Goal: Information Seeking & Learning: Learn about a topic

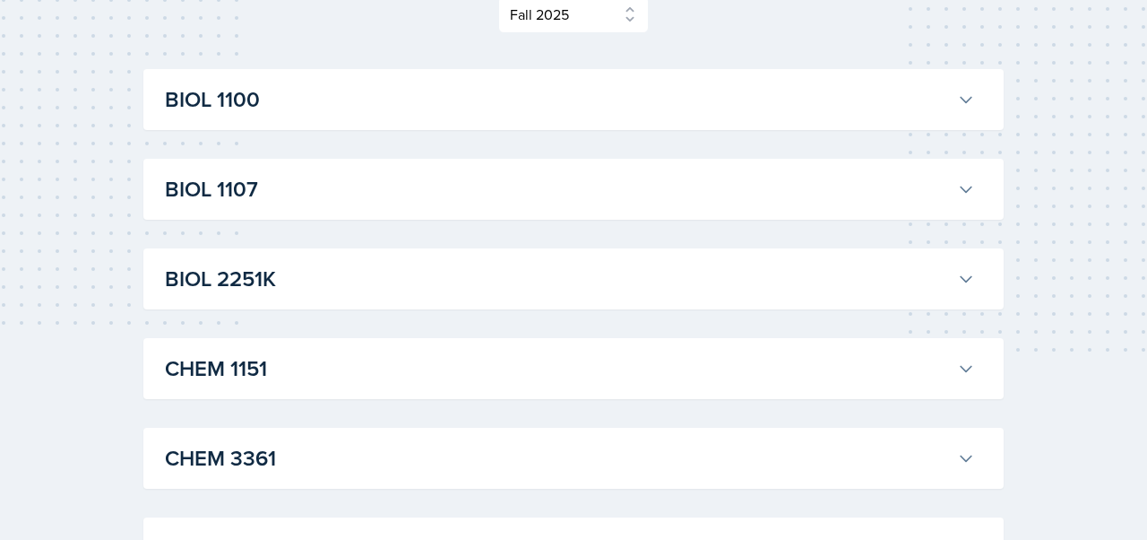
scroll to position [185, 0]
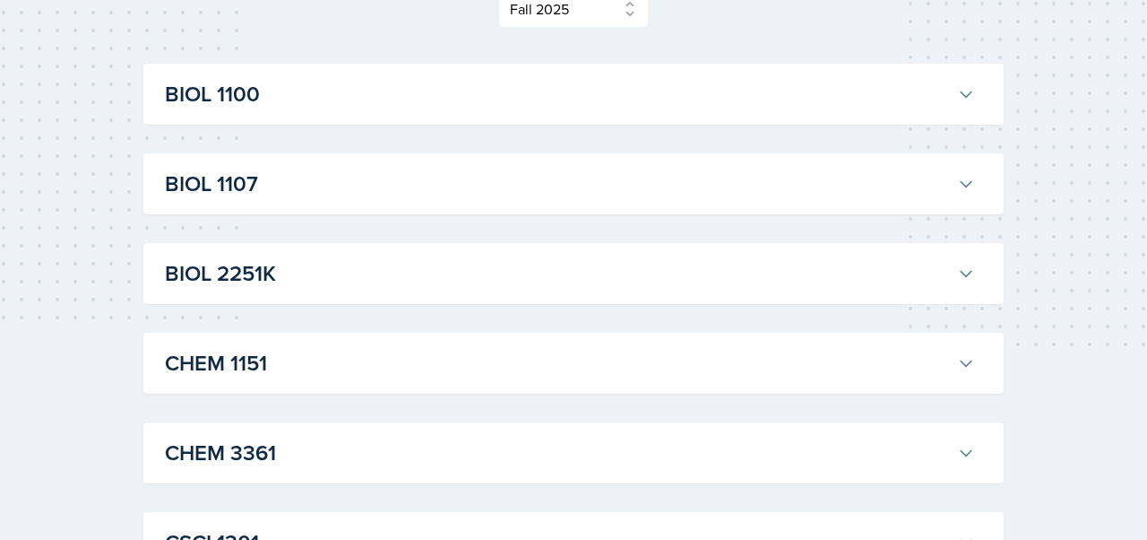
click at [419, 275] on h3 "BIOL 2251K" at bounding box center [557, 273] width 785 height 32
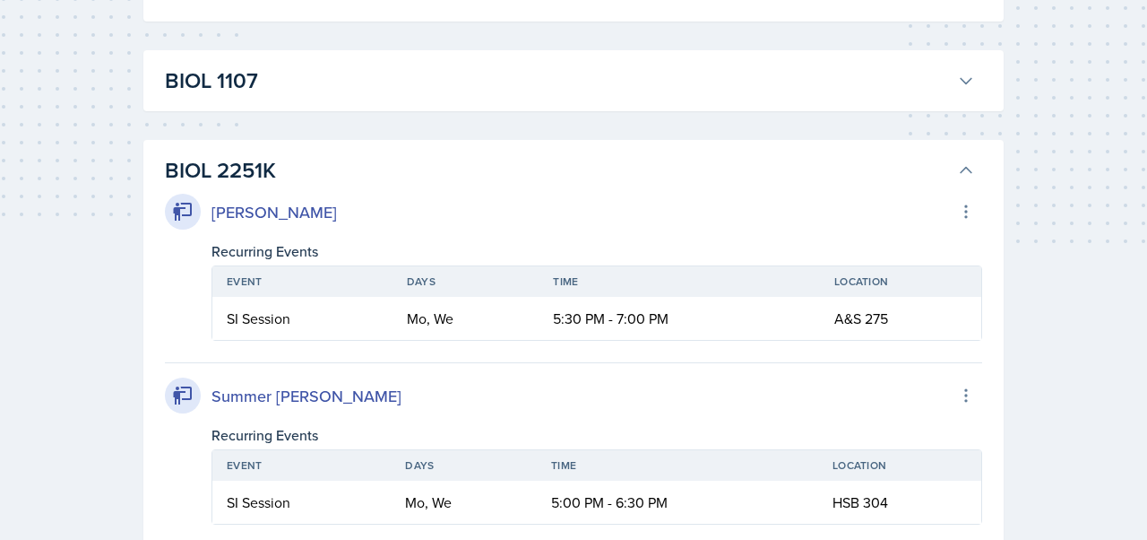
scroll to position [287, 0]
click at [238, 174] on h3 "BIOL 2251K" at bounding box center [557, 171] width 785 height 32
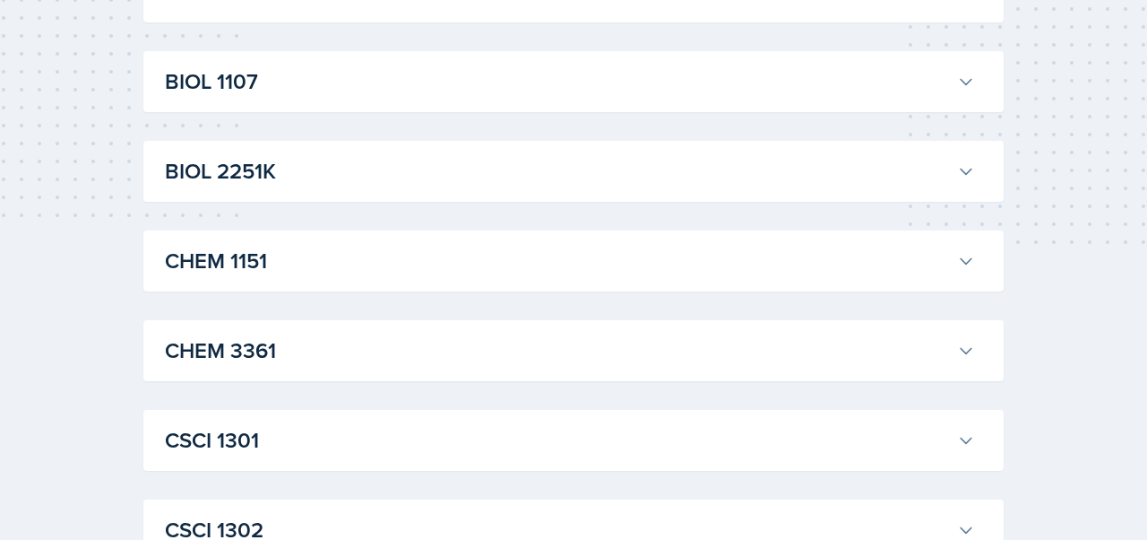
click at [238, 174] on h3 "BIOL 2251K" at bounding box center [557, 171] width 785 height 32
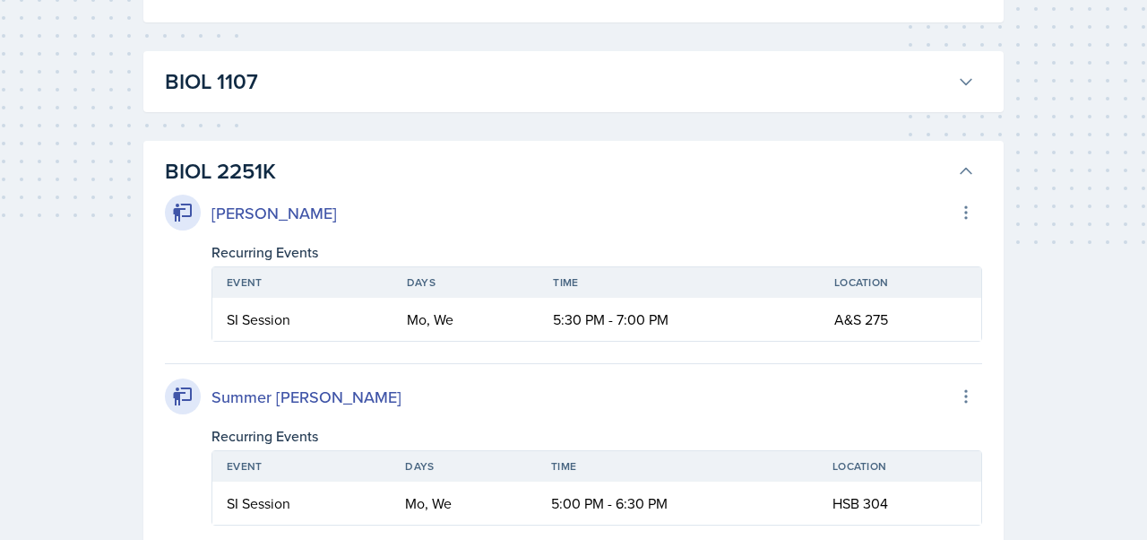
click at [238, 174] on h3 "BIOL 2251K" at bounding box center [557, 171] width 785 height 32
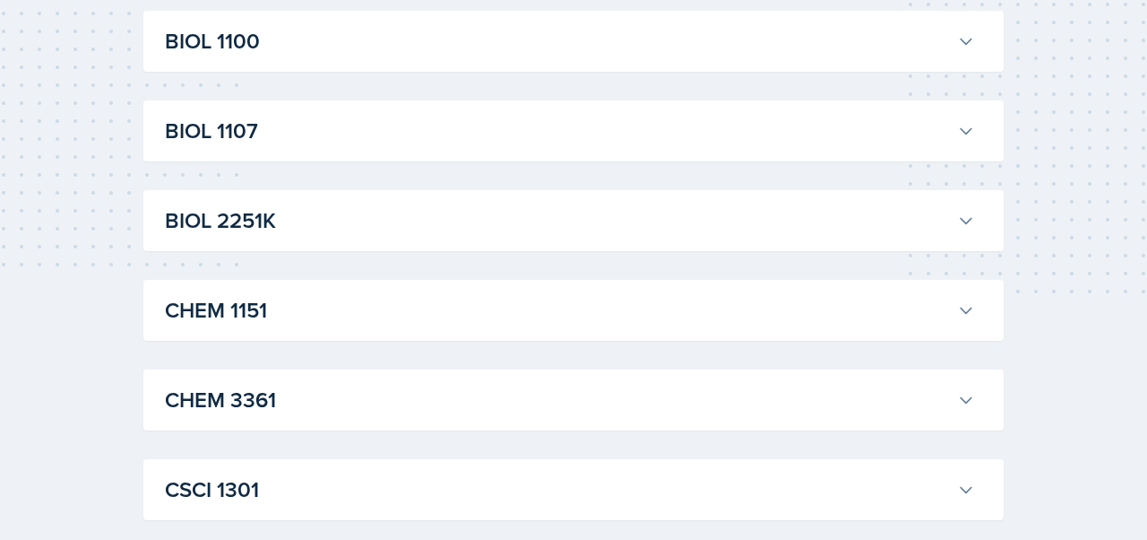
scroll to position [228, 0]
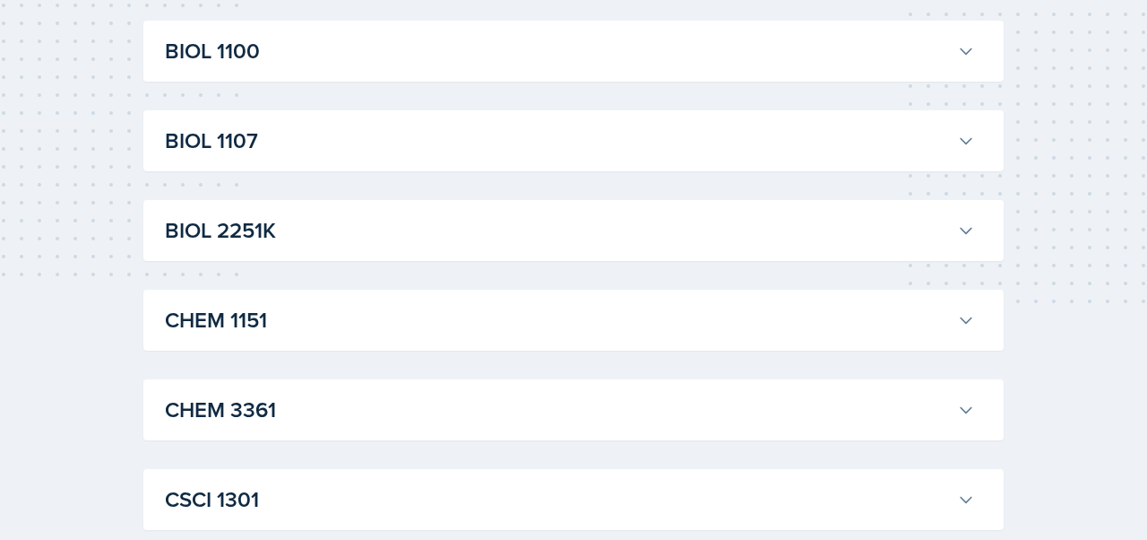
click at [264, 232] on h3 "BIOL 2251K" at bounding box center [557, 230] width 785 height 32
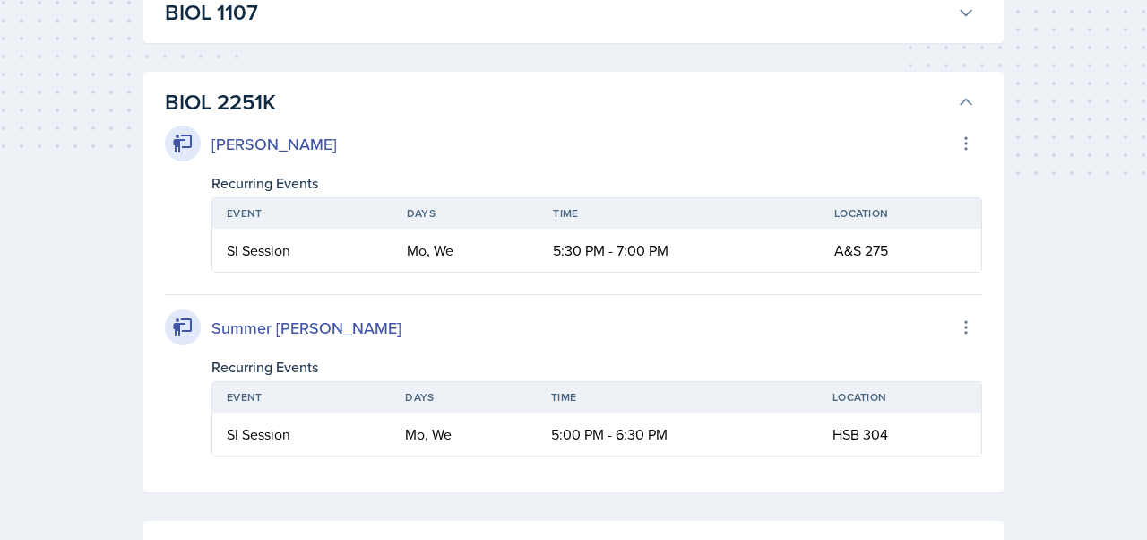
scroll to position [360, 0]
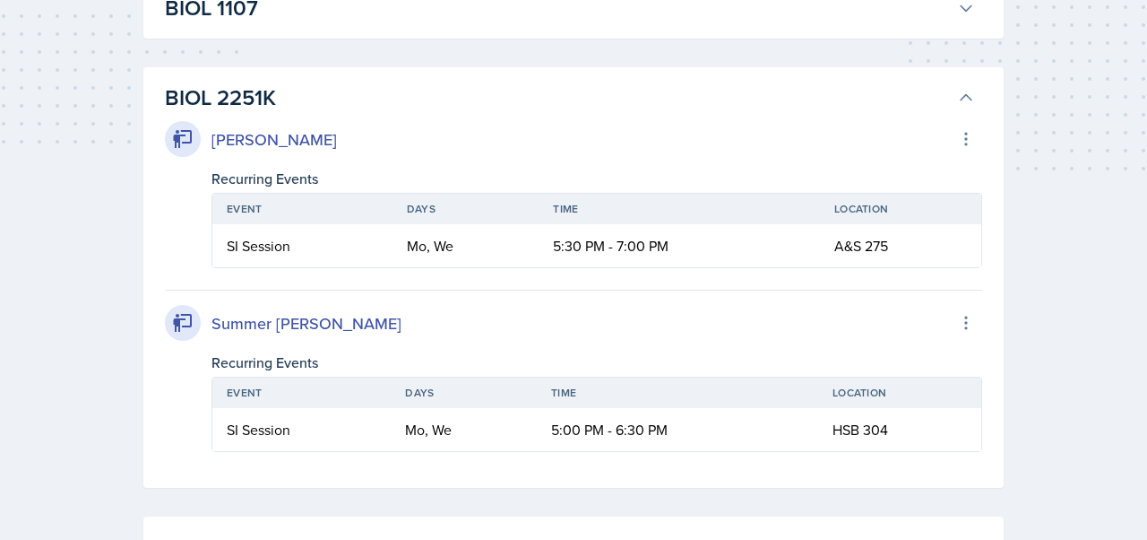
click at [264, 325] on div "Summer [PERSON_NAME]" at bounding box center [307, 323] width 190 height 24
click at [963, 134] on icon at bounding box center [966, 139] width 18 height 18
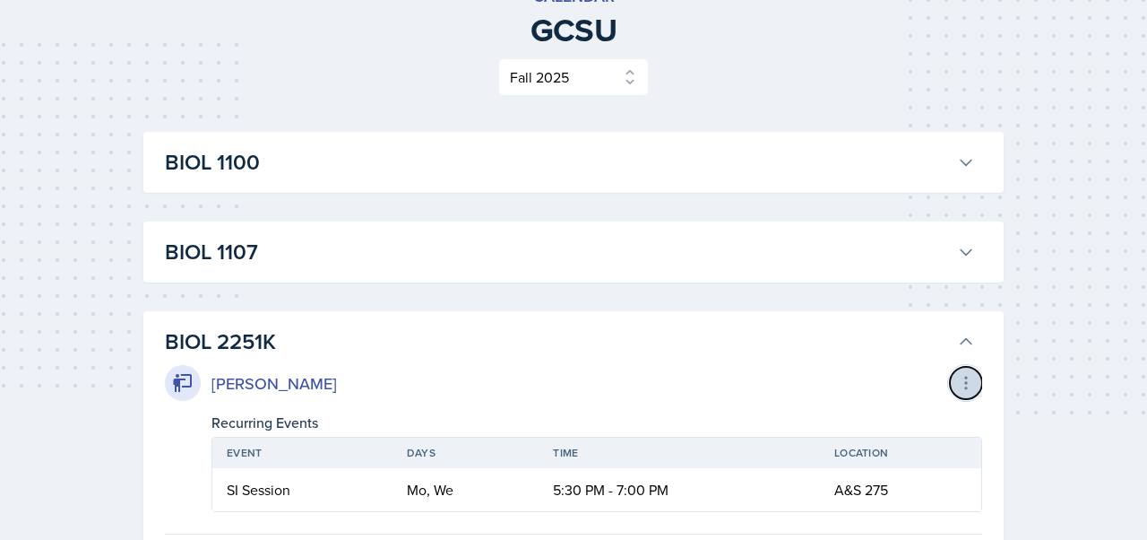
scroll to position [114, 0]
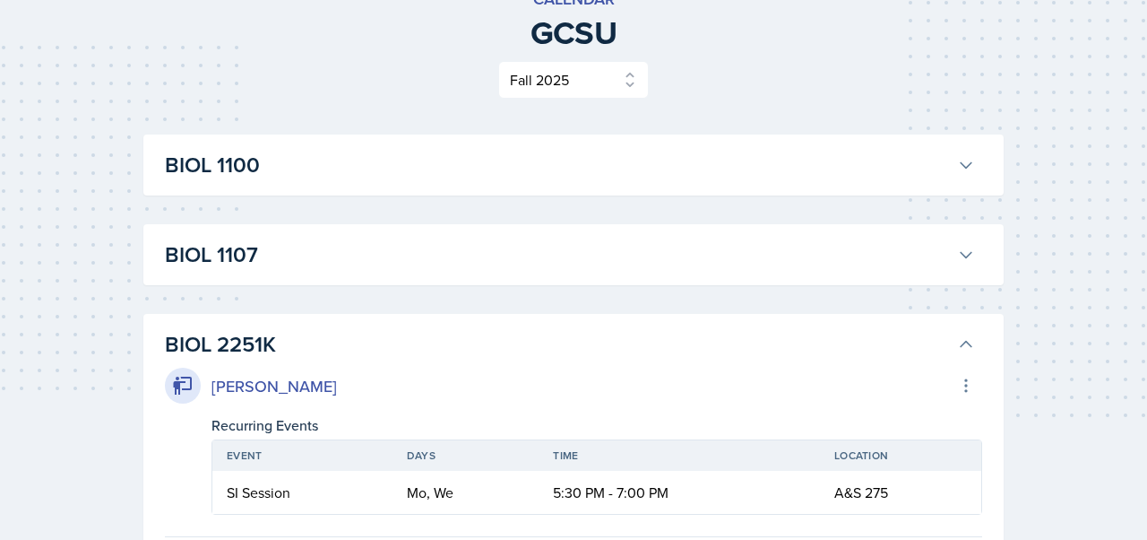
click at [962, 152] on button "BIOL 1100" at bounding box center [569, 164] width 817 height 39
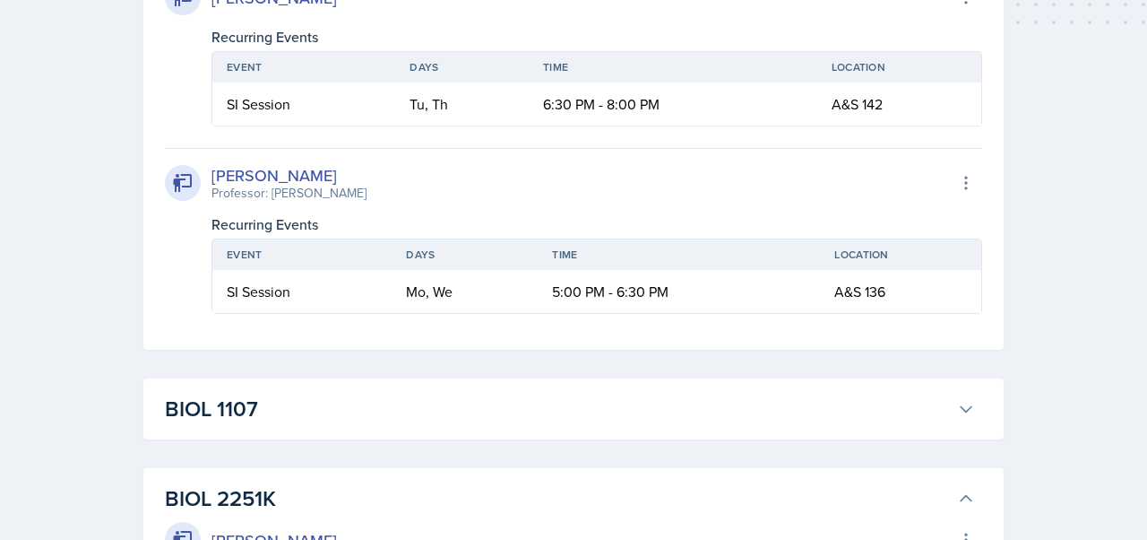
scroll to position [509, 0]
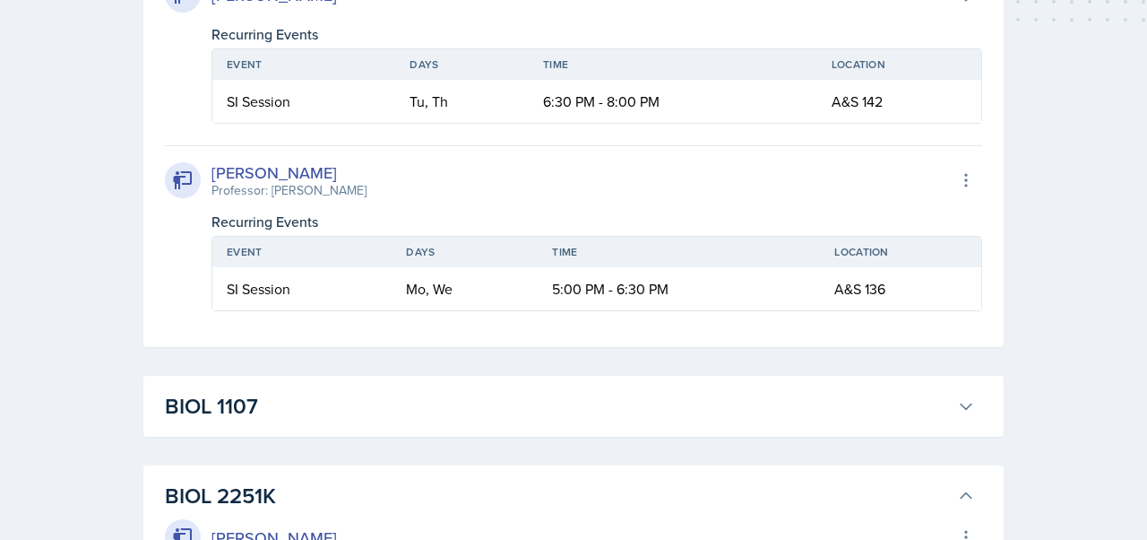
click at [910, 429] on div "BIOL 1107 Diem-Linh Hoang Export to Google Calendar Recurring Events Event Days…" at bounding box center [573, 406] width 860 height 61
click at [910, 417] on h3 "BIOL 1107" at bounding box center [557, 406] width 785 height 32
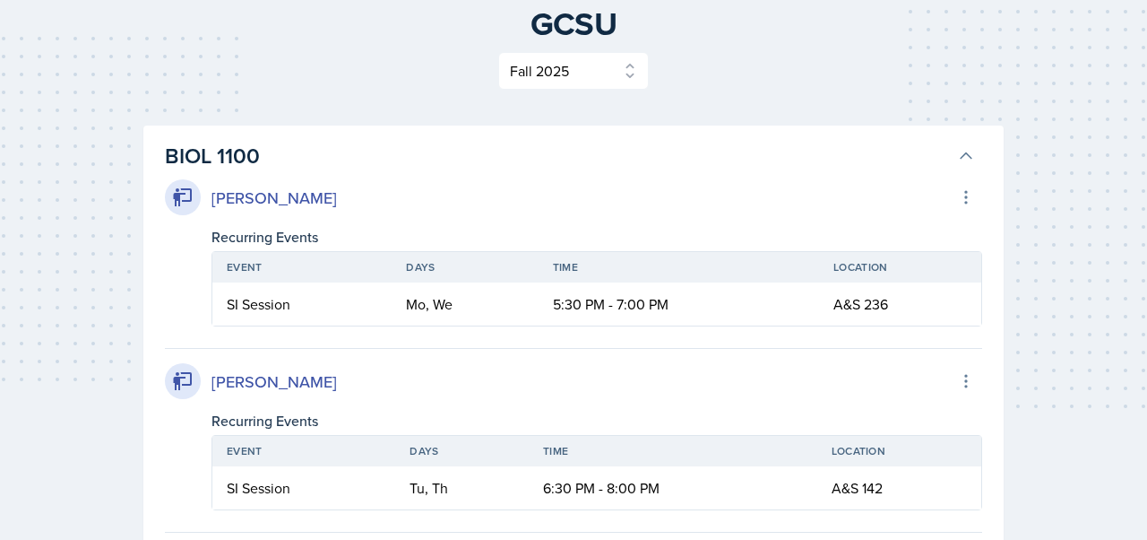
scroll to position [119, 0]
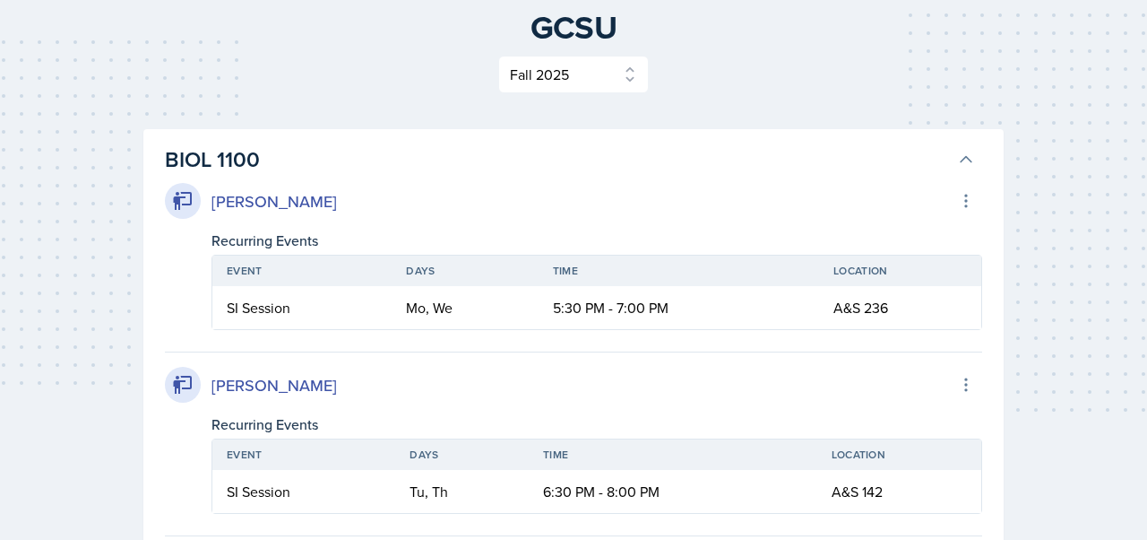
click at [940, 151] on h3 "BIOL 1100" at bounding box center [557, 159] width 785 height 32
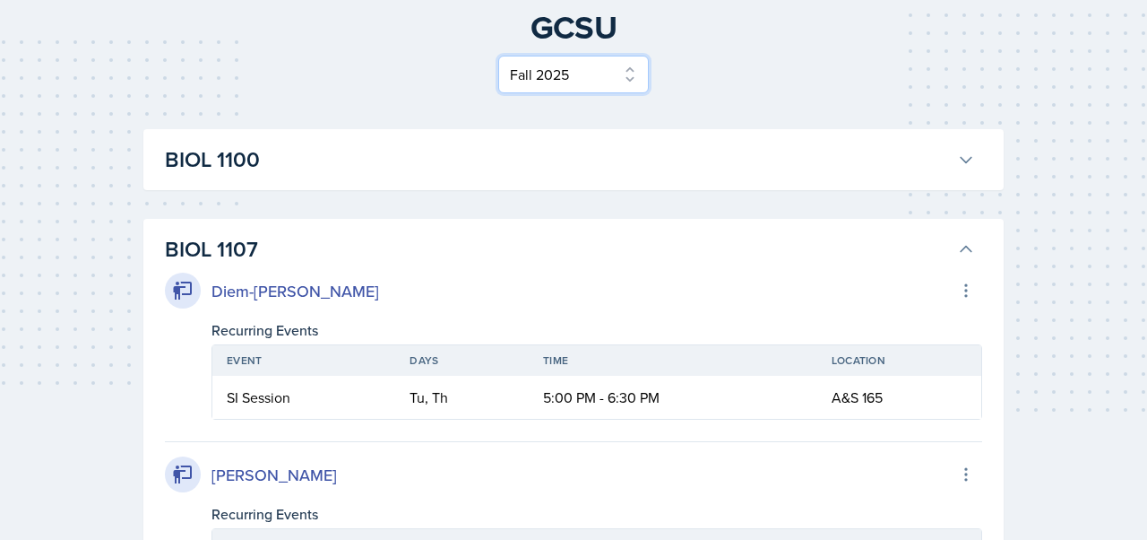
click at [607, 73] on select "Select Semester Fall 2025 Spring 2025 Fall 2024 Spring 2024 Fall 2023 Spring 20…" at bounding box center [573, 75] width 151 height 38
click at [498, 56] on select "Select Semester Fall 2025 Spring 2025 Fall 2024 Spring 2024 Fall 2023 Spring 20…" at bounding box center [573, 75] width 151 height 38
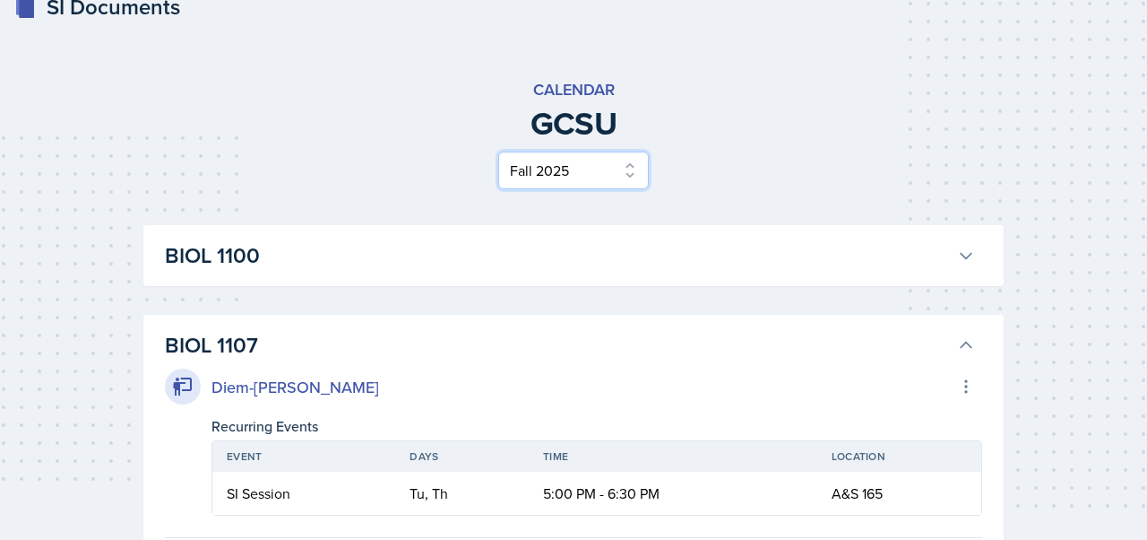
scroll to position [18, 0]
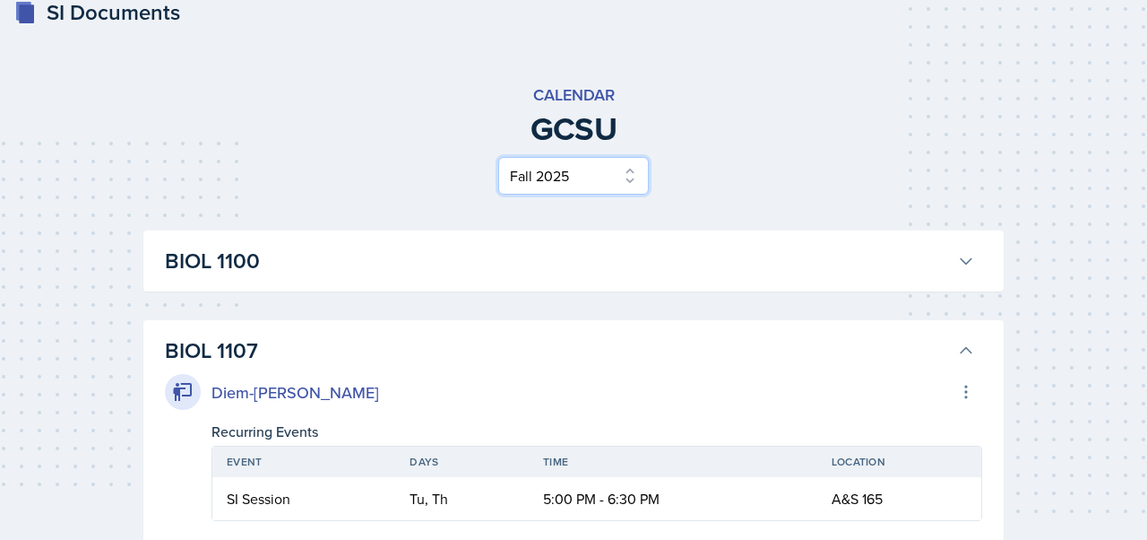
click at [561, 177] on select "Select Semester Fall 2025 Spring 2025 Fall 2024 Spring 2024 Fall 2023 Spring 20…" at bounding box center [573, 176] width 151 height 38
click at [498, 175] on select "Select Semester Fall 2025 Spring 2025 Fall 2024 Spring 2024 Fall 2023 Spring 20…" at bounding box center [573, 176] width 151 height 38
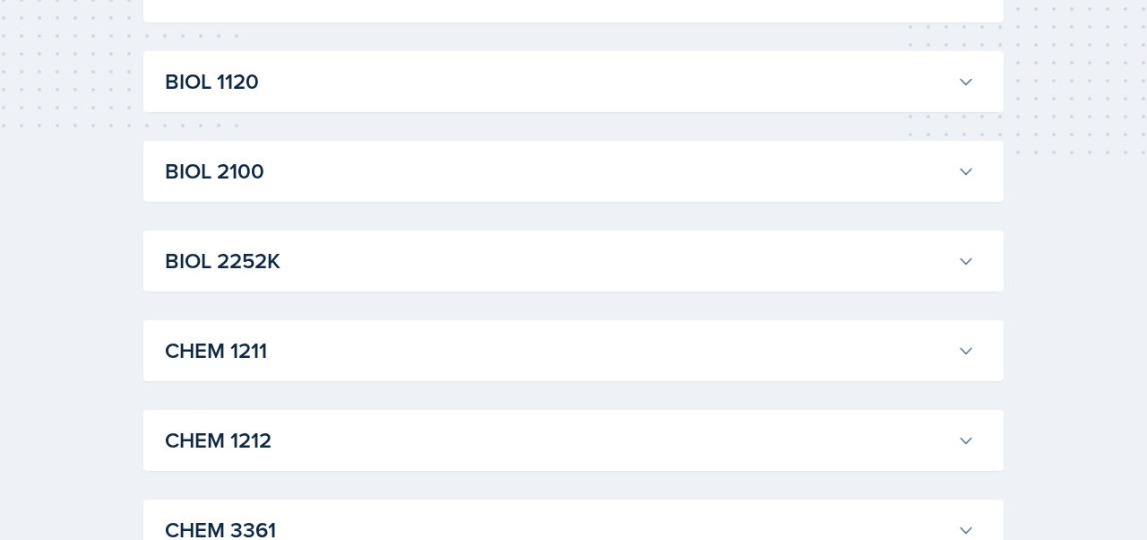
scroll to position [378, 0]
click at [459, 280] on div "BIOL 2252K Elyse Hoopes Professor: Kelley Export to Google Calendar Recurring E…" at bounding box center [573, 259] width 860 height 61
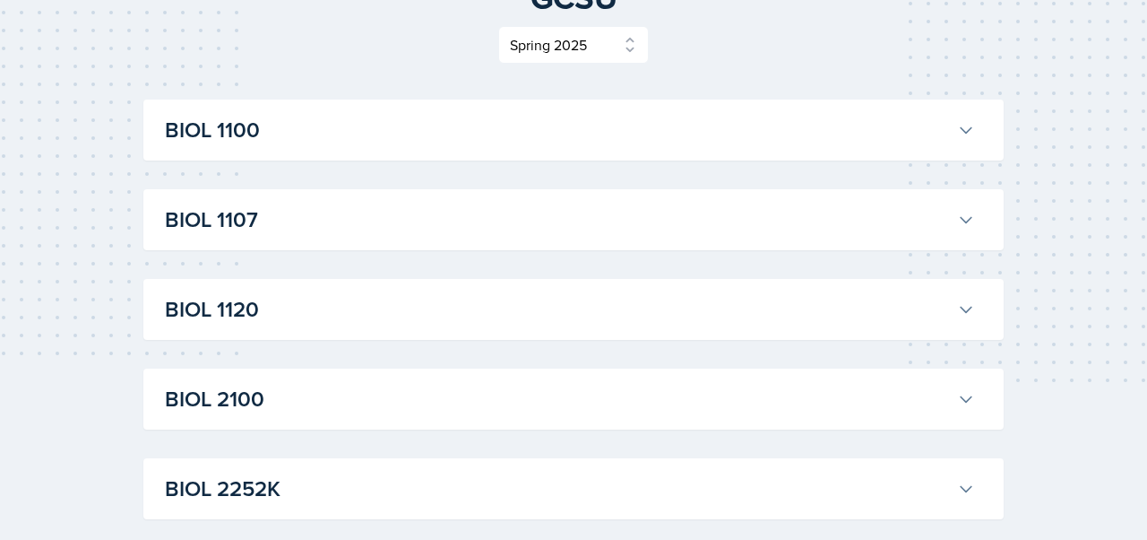
scroll to position [145, 0]
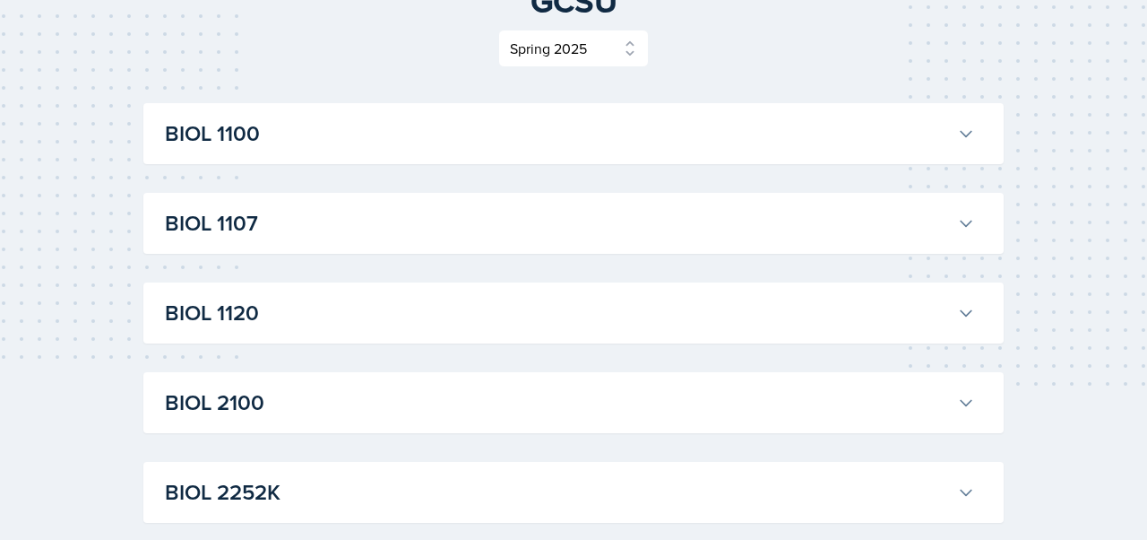
click at [380, 495] on h3 "BIOL 2252K" at bounding box center [557, 492] width 785 height 32
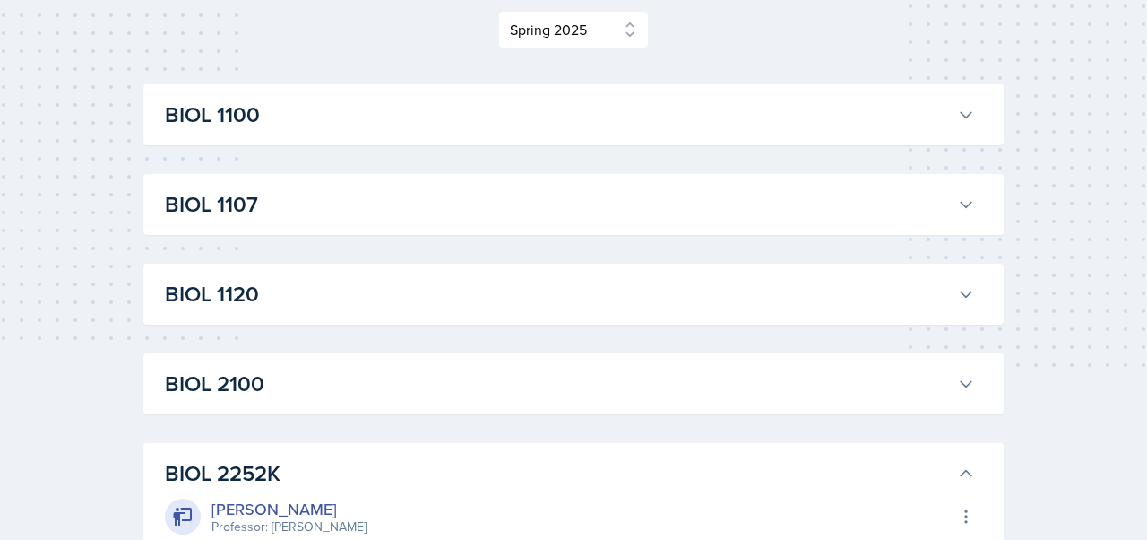
scroll to position [162, 0]
click at [367, 396] on h3 "BIOL 2100" at bounding box center [557, 385] width 785 height 32
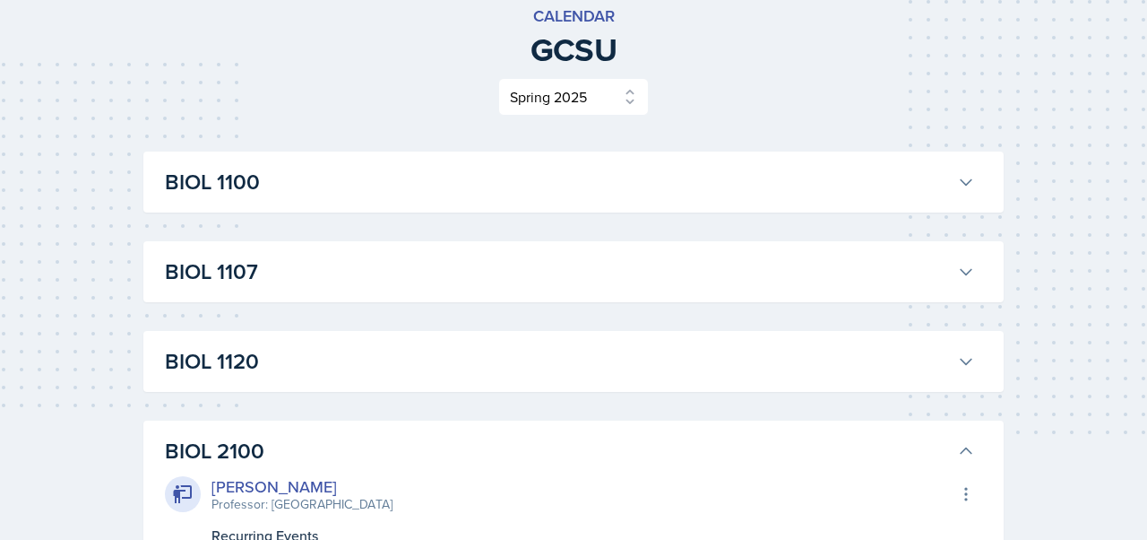
scroll to position [95, 0]
click at [376, 345] on button "BIOL 1120" at bounding box center [569, 362] width 817 height 39
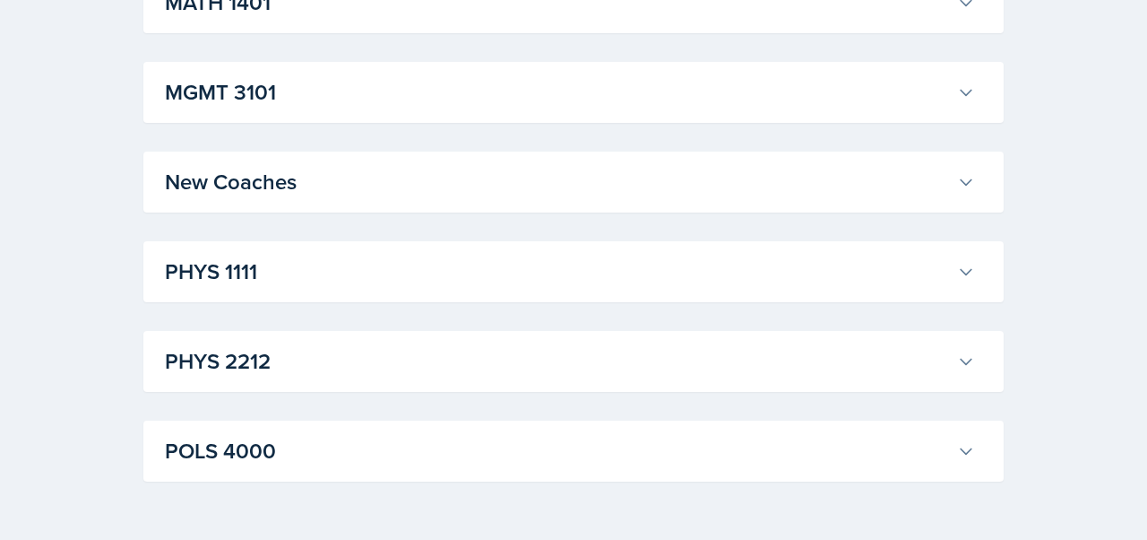
scroll to position [2942, 0]
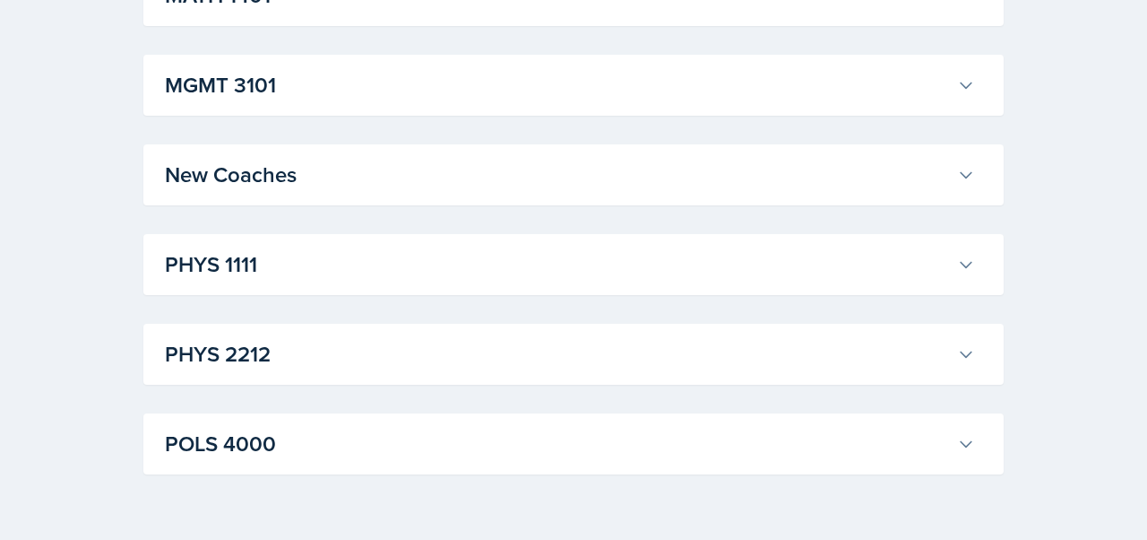
click at [384, 197] on div "New Coaches Avery Treadwell Professor: Dr. Treadwell Export to Google Calendar …" at bounding box center [573, 174] width 860 height 61
click at [386, 180] on h3 "New Coaches" at bounding box center [557, 175] width 785 height 32
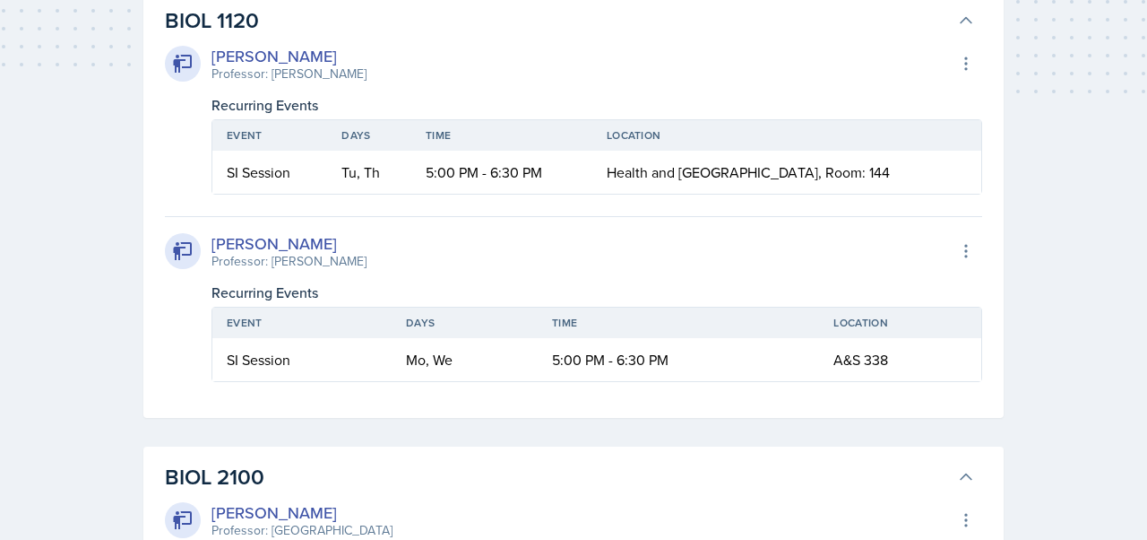
scroll to position [0, 0]
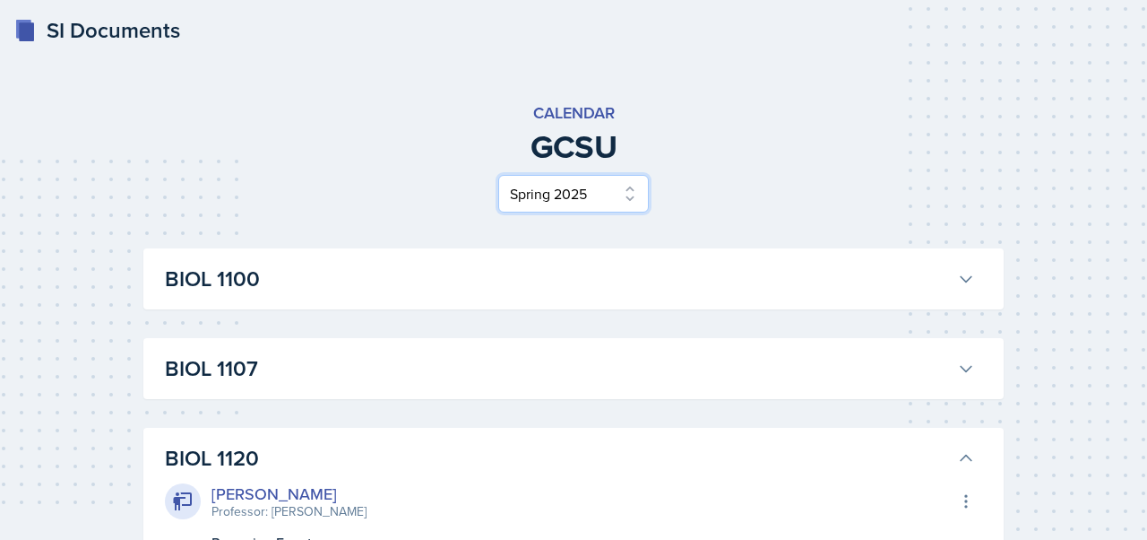
click at [549, 205] on select "Select Semester Fall 2025 Spring 2025 Fall 2024 Spring 2024 Fall 2023 Spring 20…" at bounding box center [573, 194] width 151 height 38
select select "986fdc3e-2246-4ffd-9cb8-78666de4ebed"
click at [498, 175] on select "Select Semester Fall 2025 Spring 2025 Fall 2024 Spring 2024 Fall 2023 Spring 20…" at bounding box center [573, 194] width 151 height 38
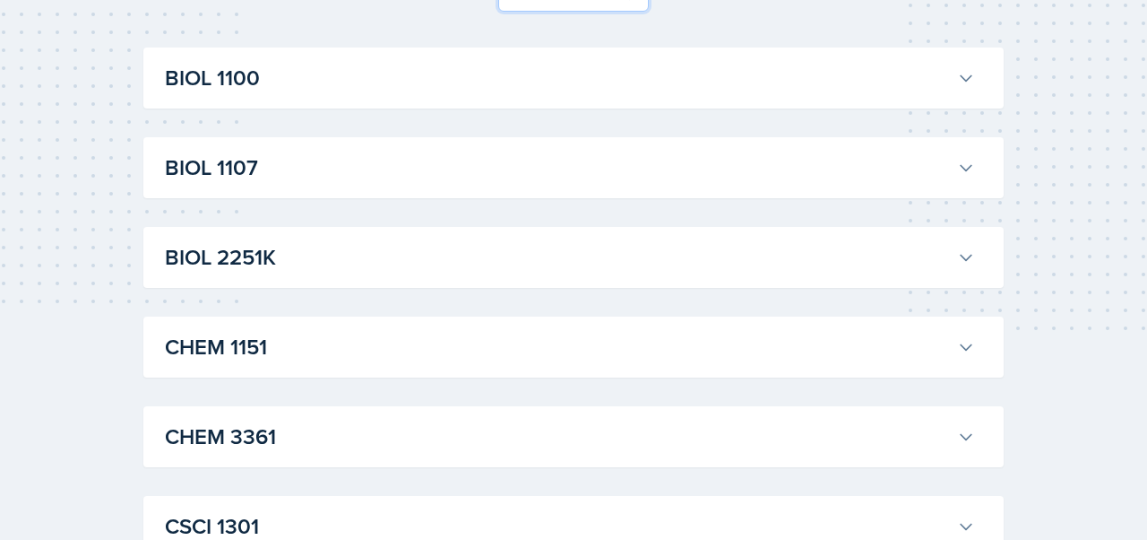
scroll to position [204, 0]
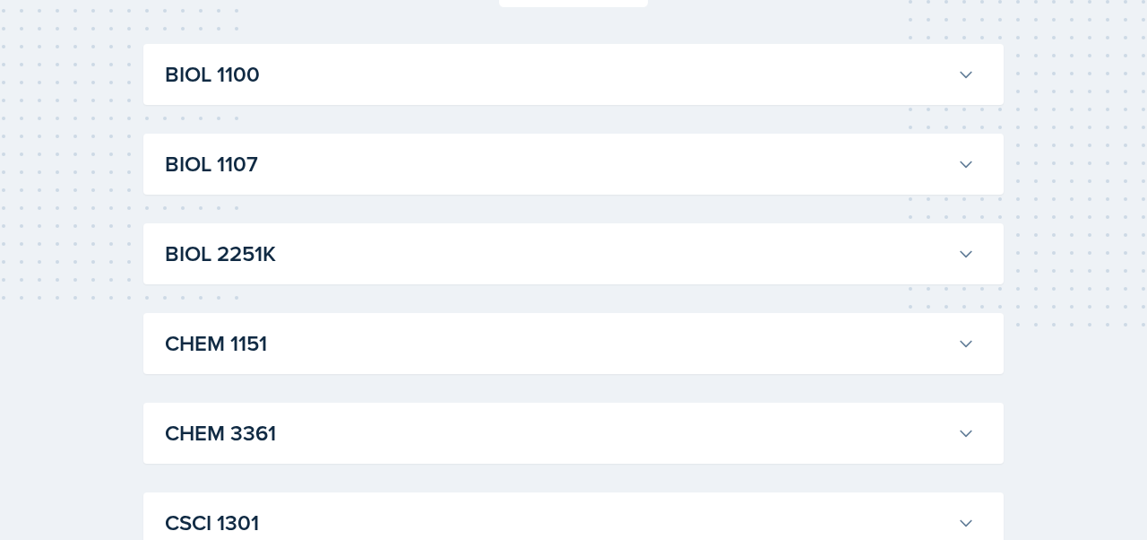
click at [644, 264] on h3 "BIOL 2251K" at bounding box center [557, 254] width 785 height 32
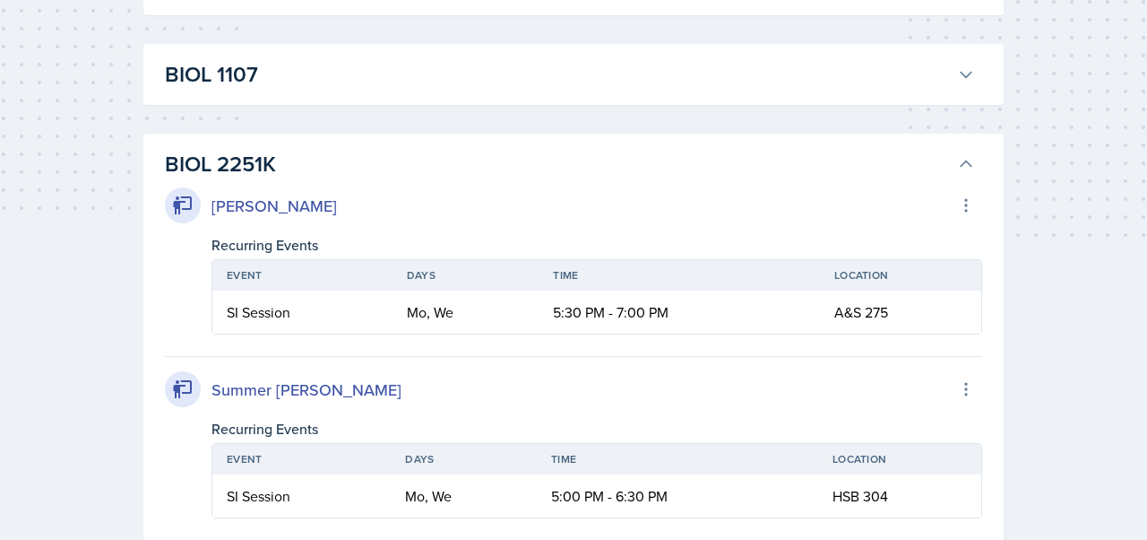
scroll to position [299, 0]
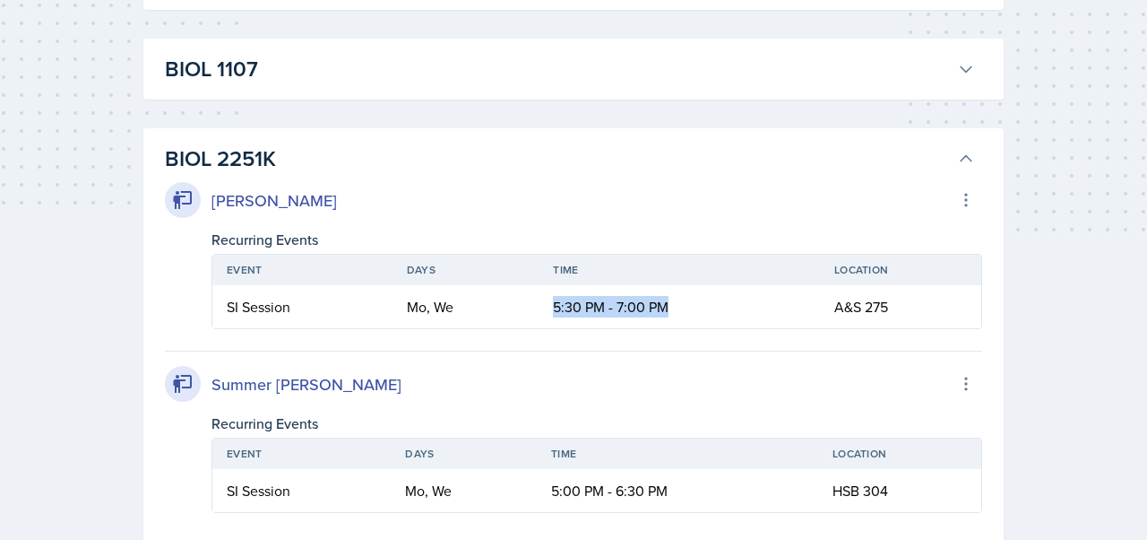
drag, startPoint x: 555, startPoint y: 306, endPoint x: 669, endPoint y: 306, distance: 113.8
click at [669, 306] on td "5:30 PM - 7:00 PM" at bounding box center [679, 306] width 281 height 43
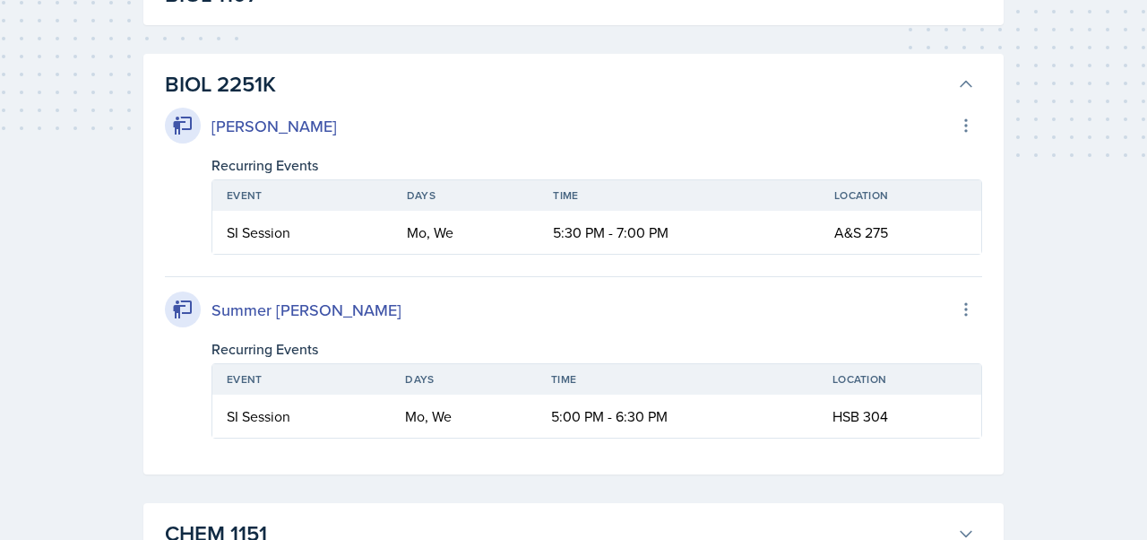
scroll to position [375, 0]
click at [234, 88] on h3 "BIOL 2251K" at bounding box center [557, 83] width 785 height 32
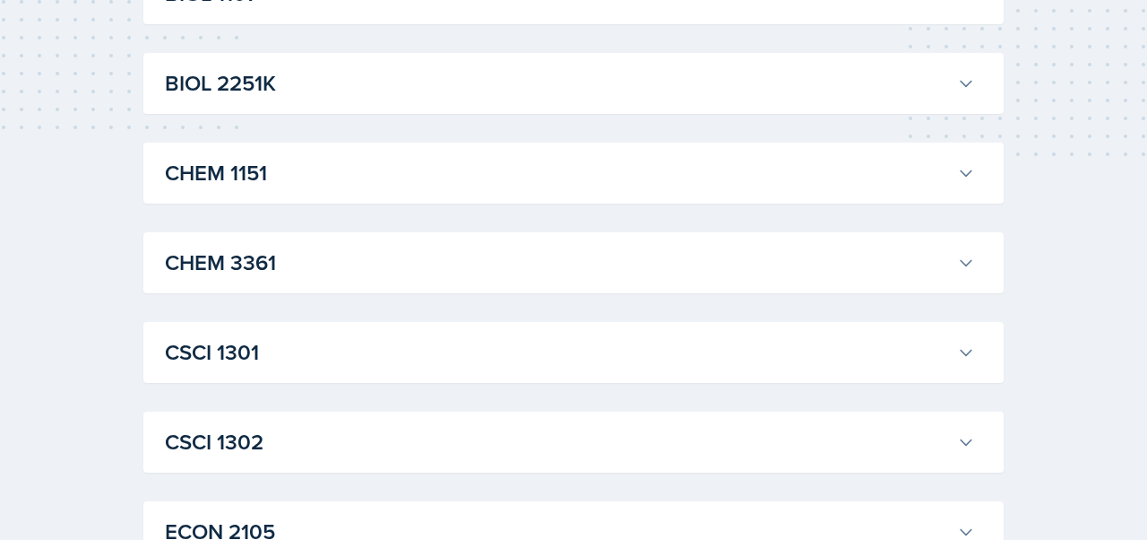
click at [234, 88] on h3 "BIOL 2251K" at bounding box center [557, 83] width 785 height 32
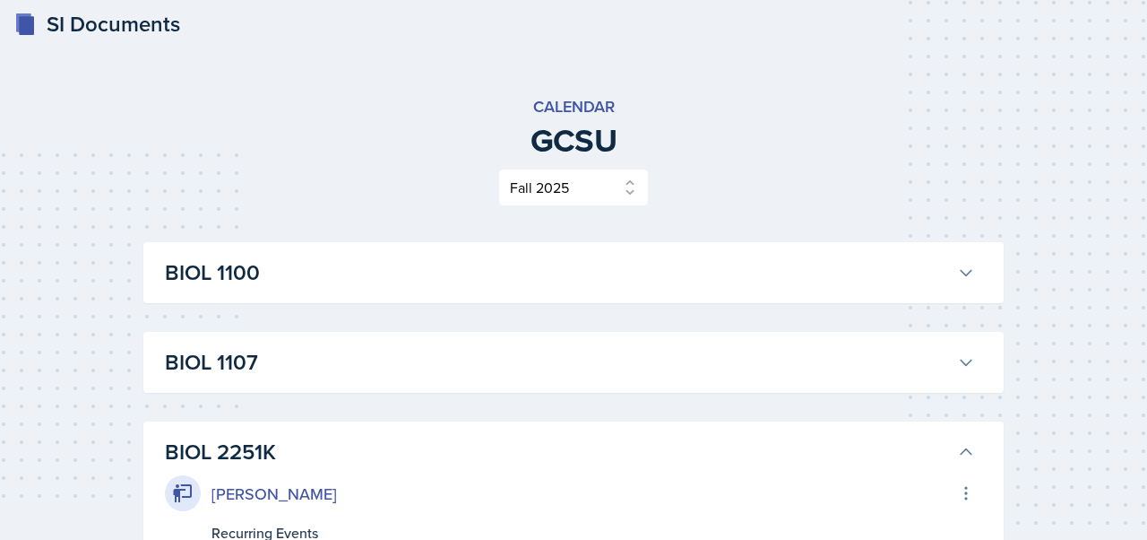
scroll to position [0, 0]
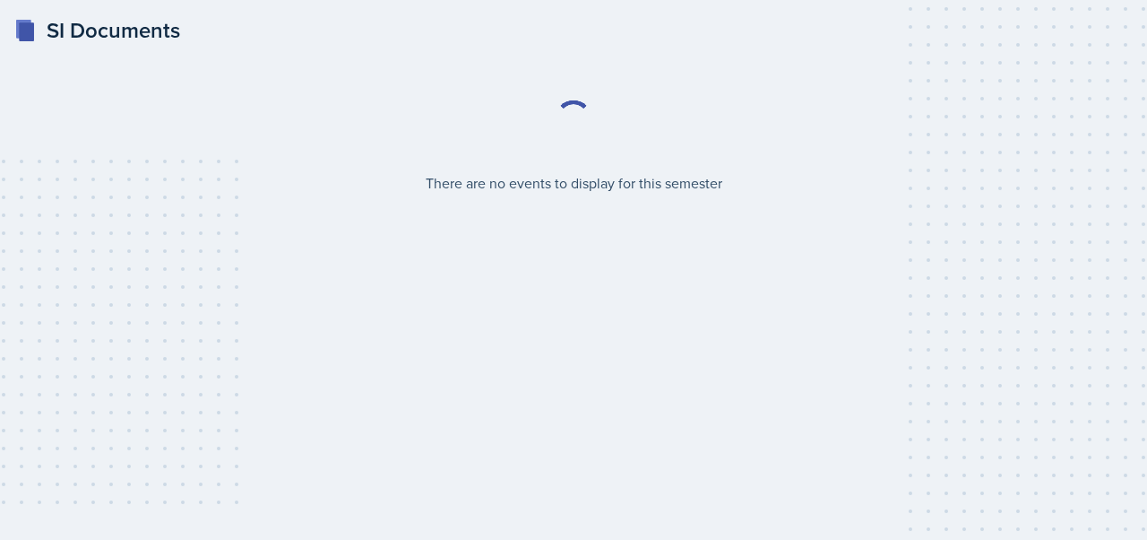
select select "986fdc3e-2246-4ffd-9cb8-78666de4ebed"
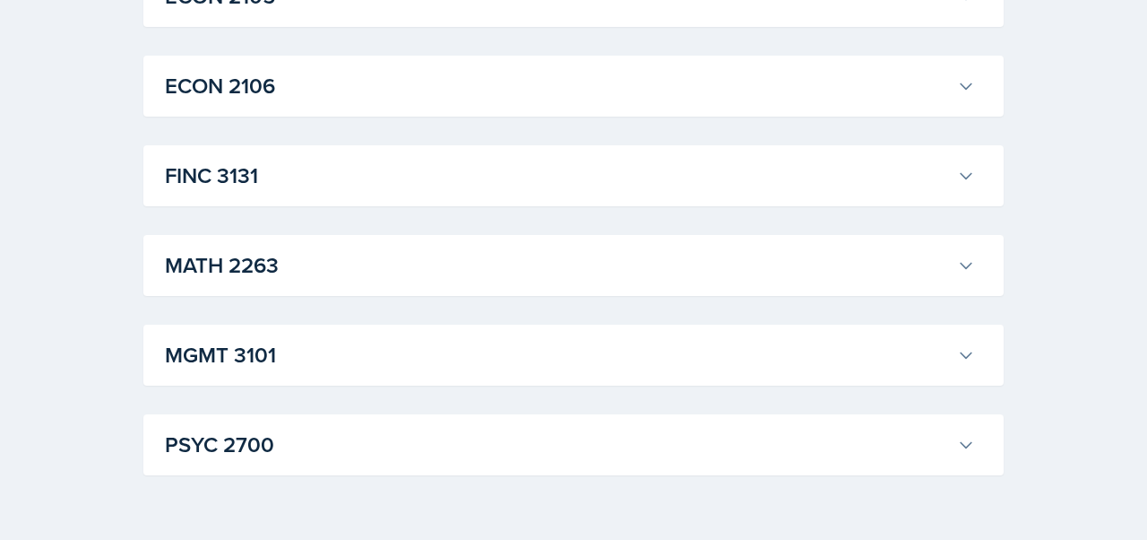
scroll to position [937, 0]
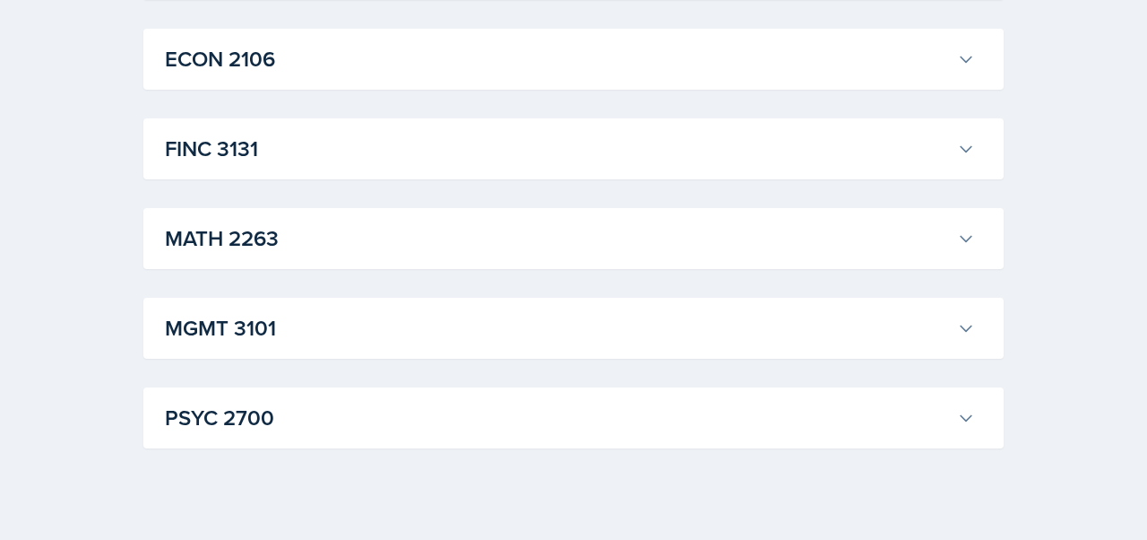
click at [254, 156] on h3 "FINC 3131" at bounding box center [557, 149] width 785 height 32
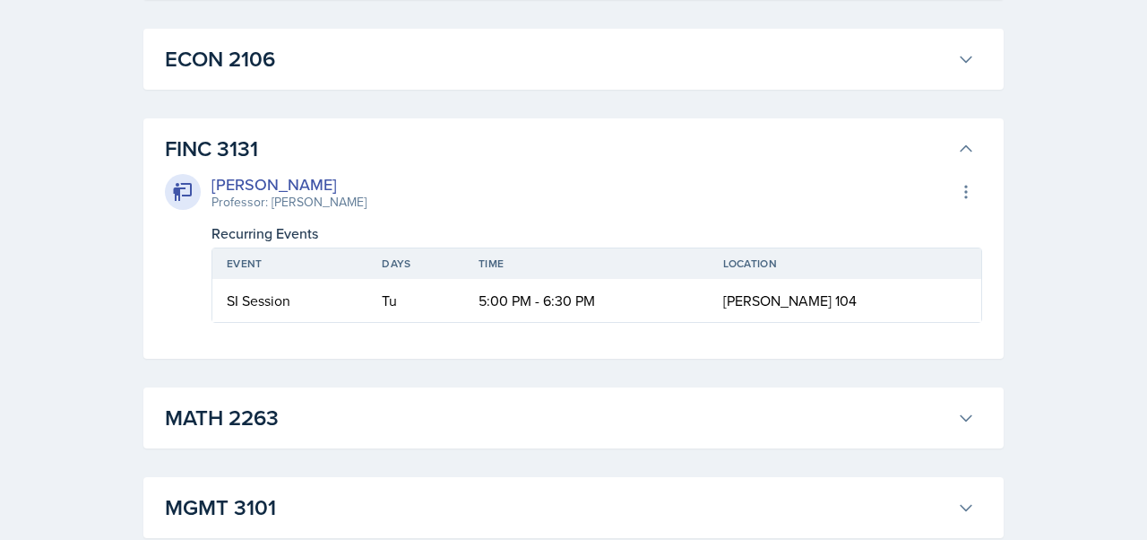
click at [254, 156] on h3 "FINC 3131" at bounding box center [557, 149] width 785 height 32
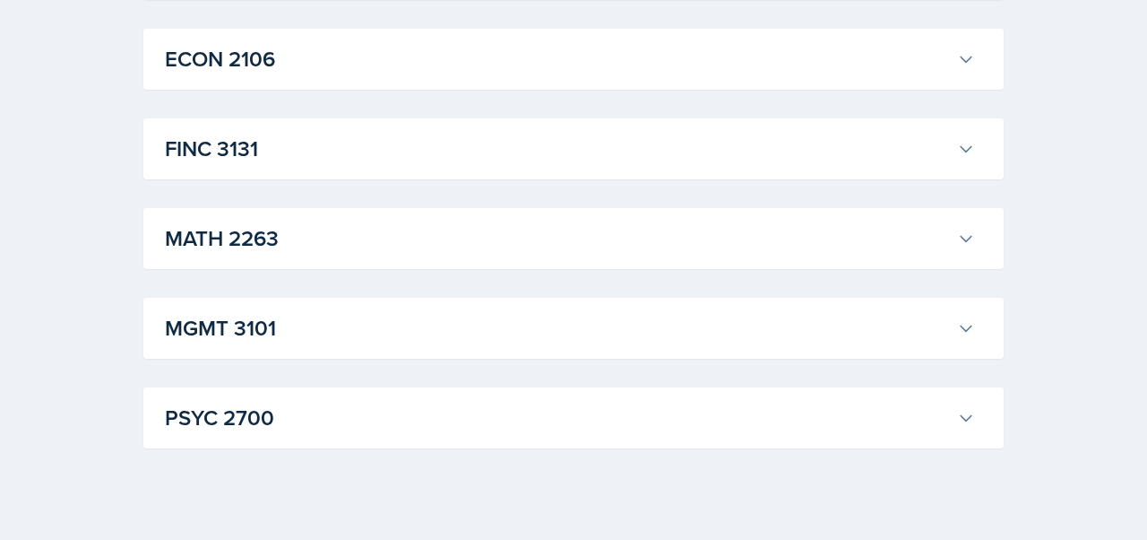
click at [260, 258] on div "MATH [GEOGRAPHIC_DATA][PERSON_NAME] Export to Google Calendar Recurring Events …" at bounding box center [573, 238] width 860 height 61
click at [267, 247] on h3 "MATH 2263" at bounding box center [557, 238] width 785 height 32
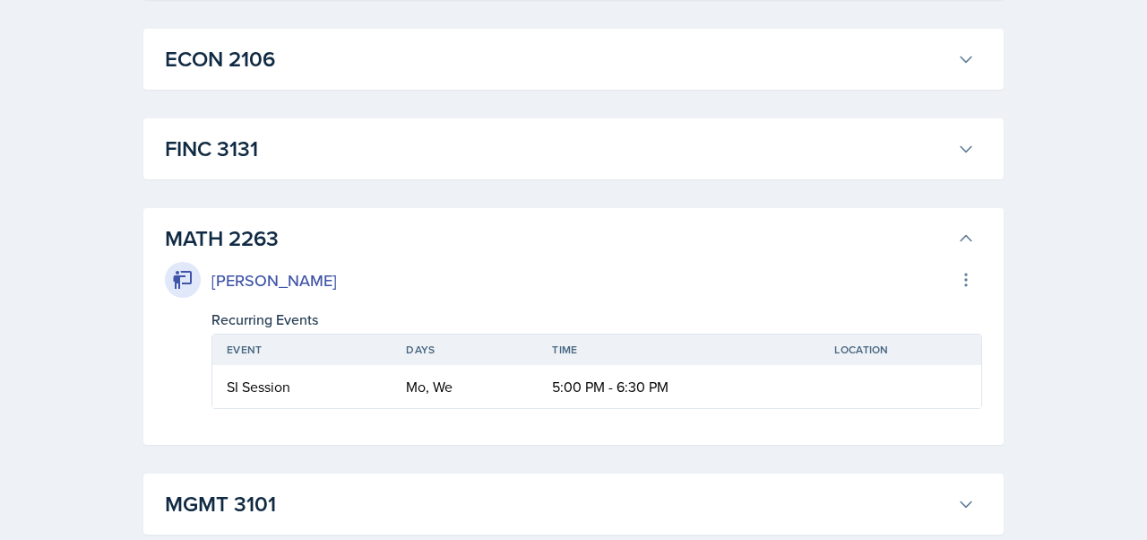
click at [267, 247] on h3 "MATH 2263" at bounding box center [557, 238] width 785 height 32
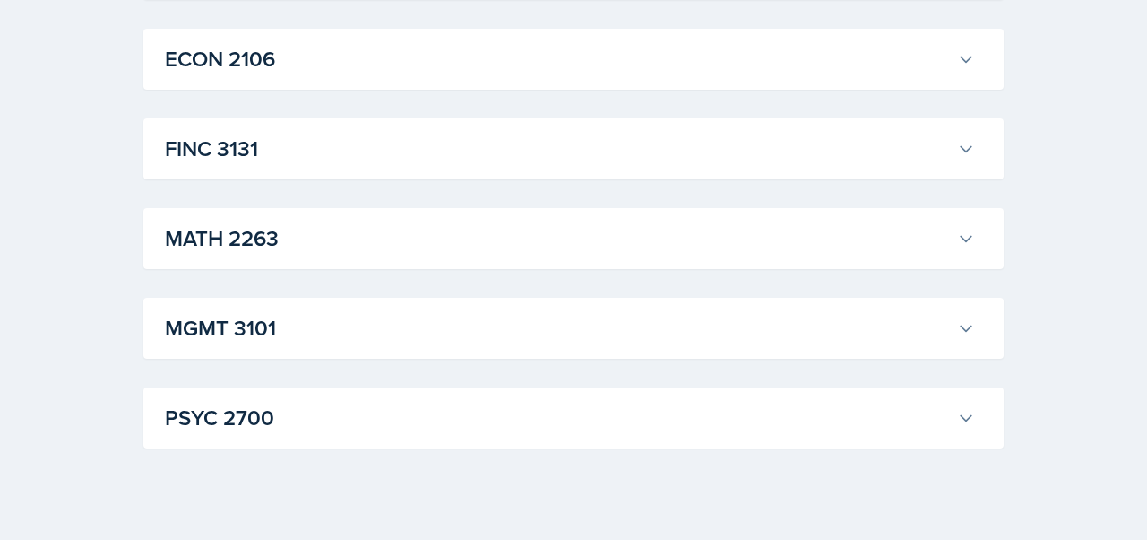
click at [264, 327] on h3 "MGMT 3101" at bounding box center [557, 328] width 785 height 32
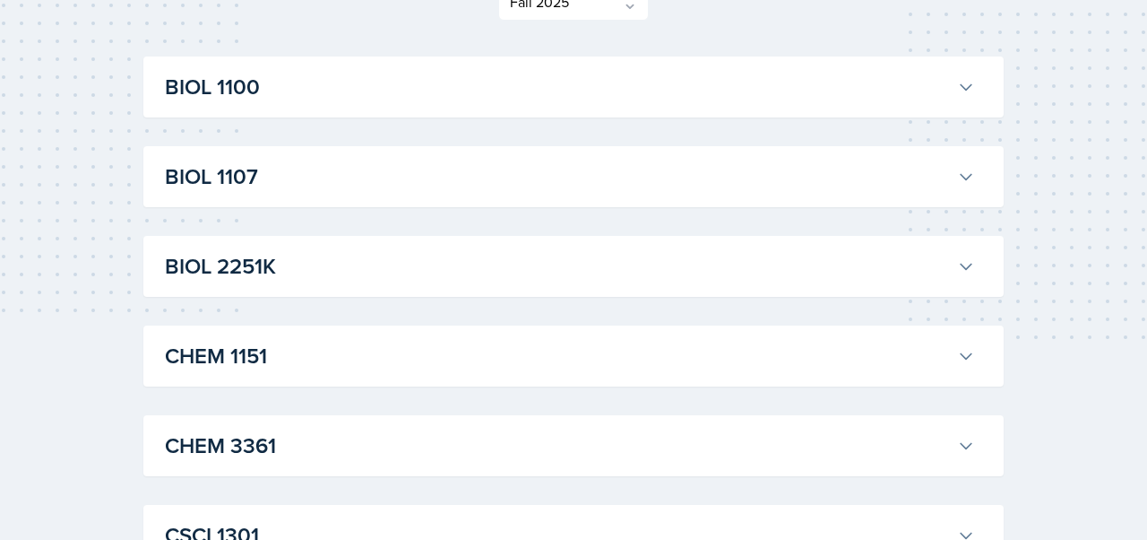
scroll to position [0, 0]
